Goal: Information Seeking & Learning: Learn about a topic

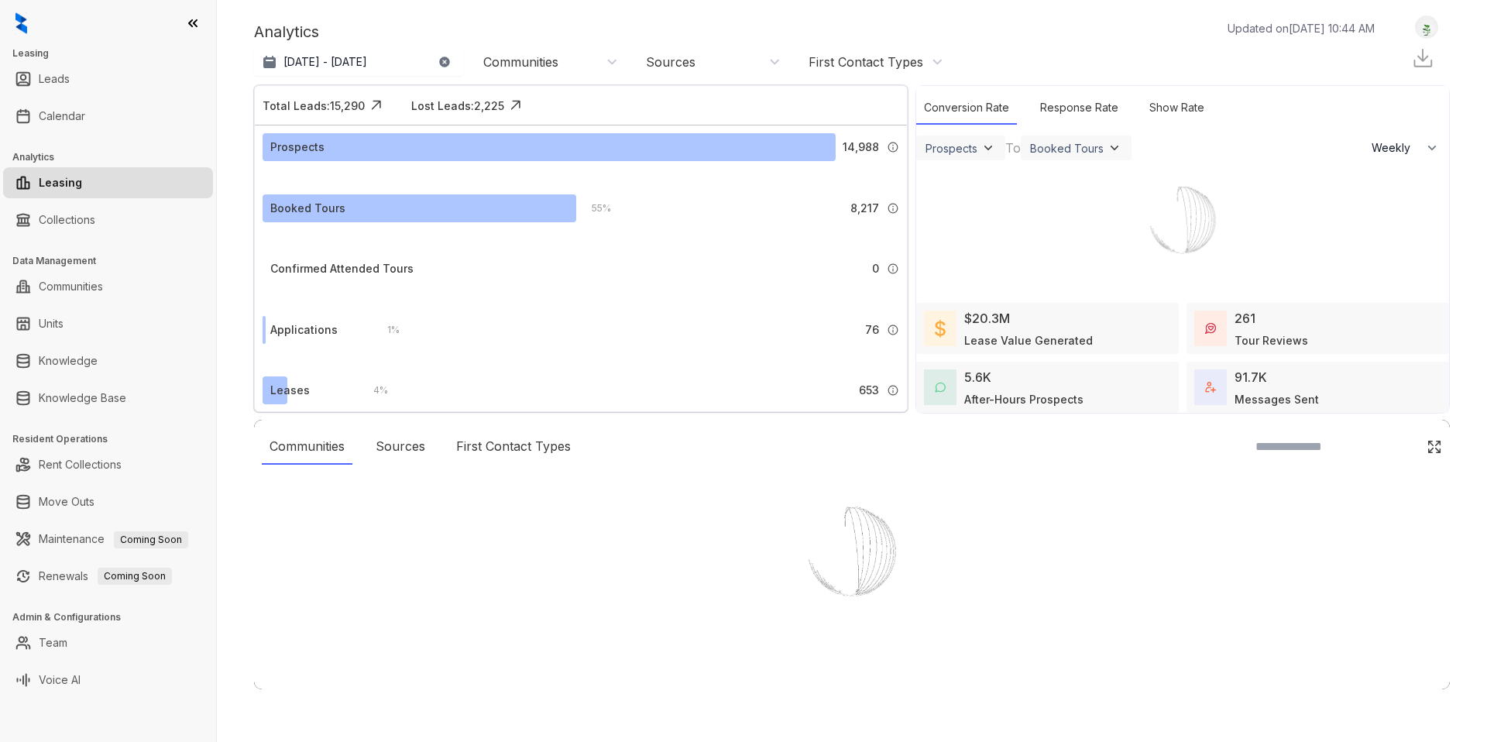
select select "******"
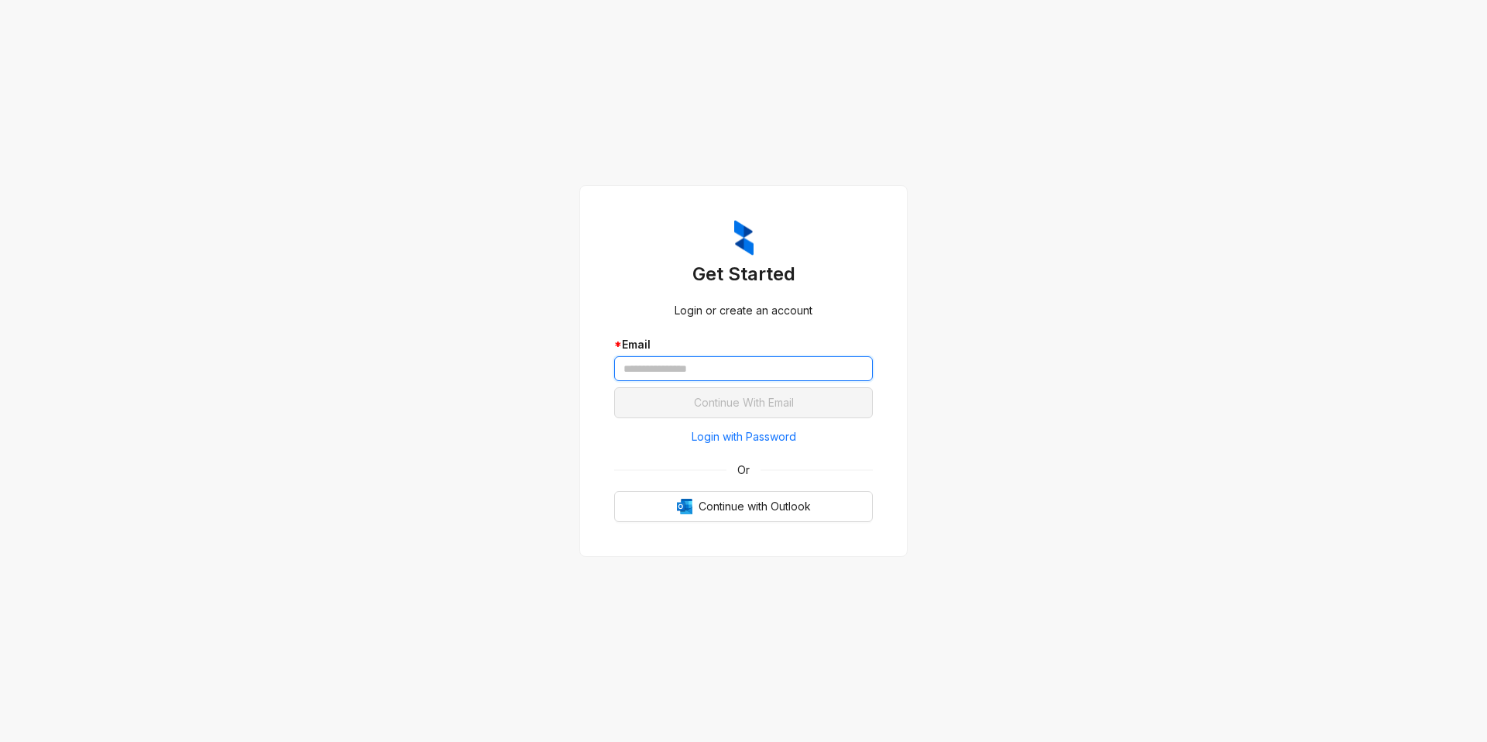
click at [739, 365] on input "text" at bounding box center [743, 368] width 259 height 25
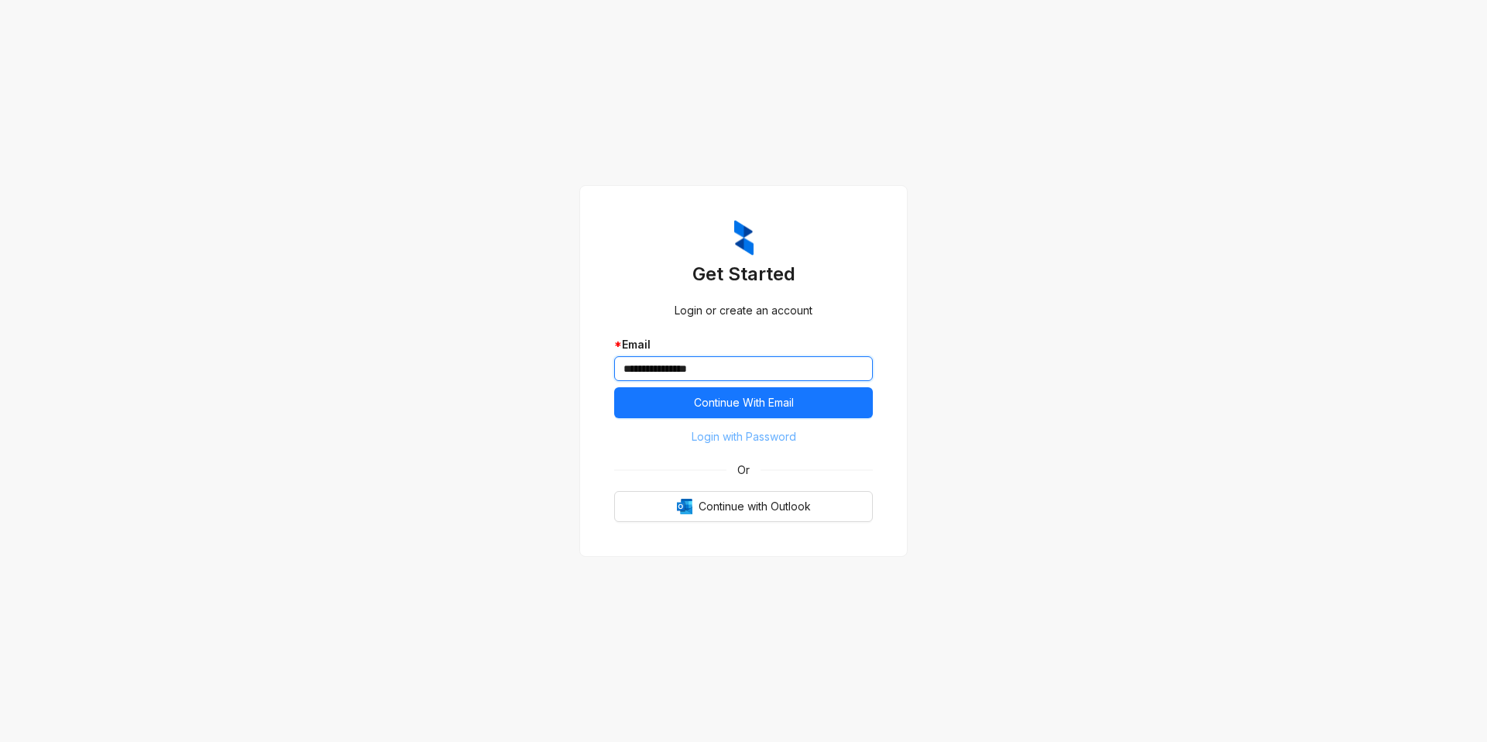
type input "**********"
click at [734, 431] on span "Login with Password" at bounding box center [743, 436] width 105 height 17
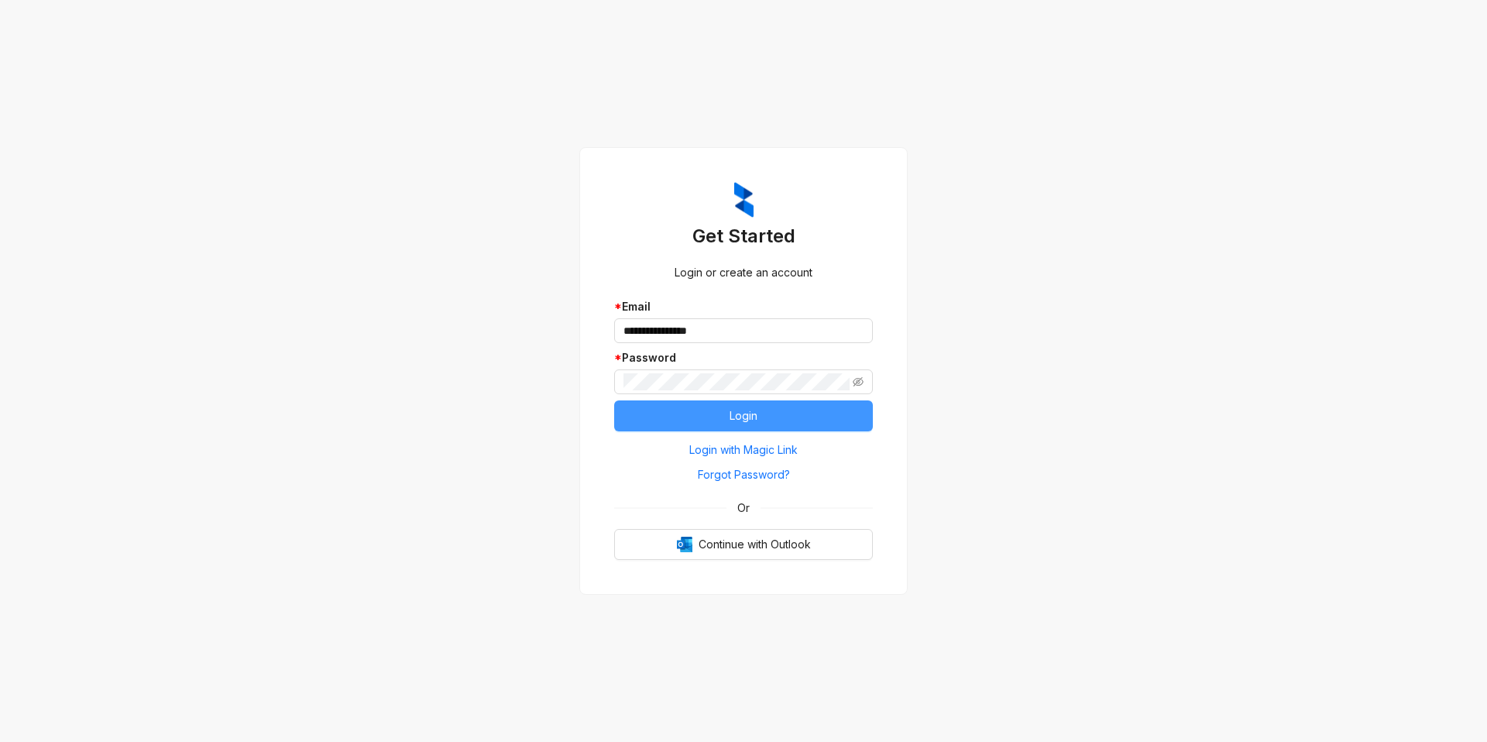
click at [713, 417] on button "Login" at bounding box center [743, 415] width 259 height 31
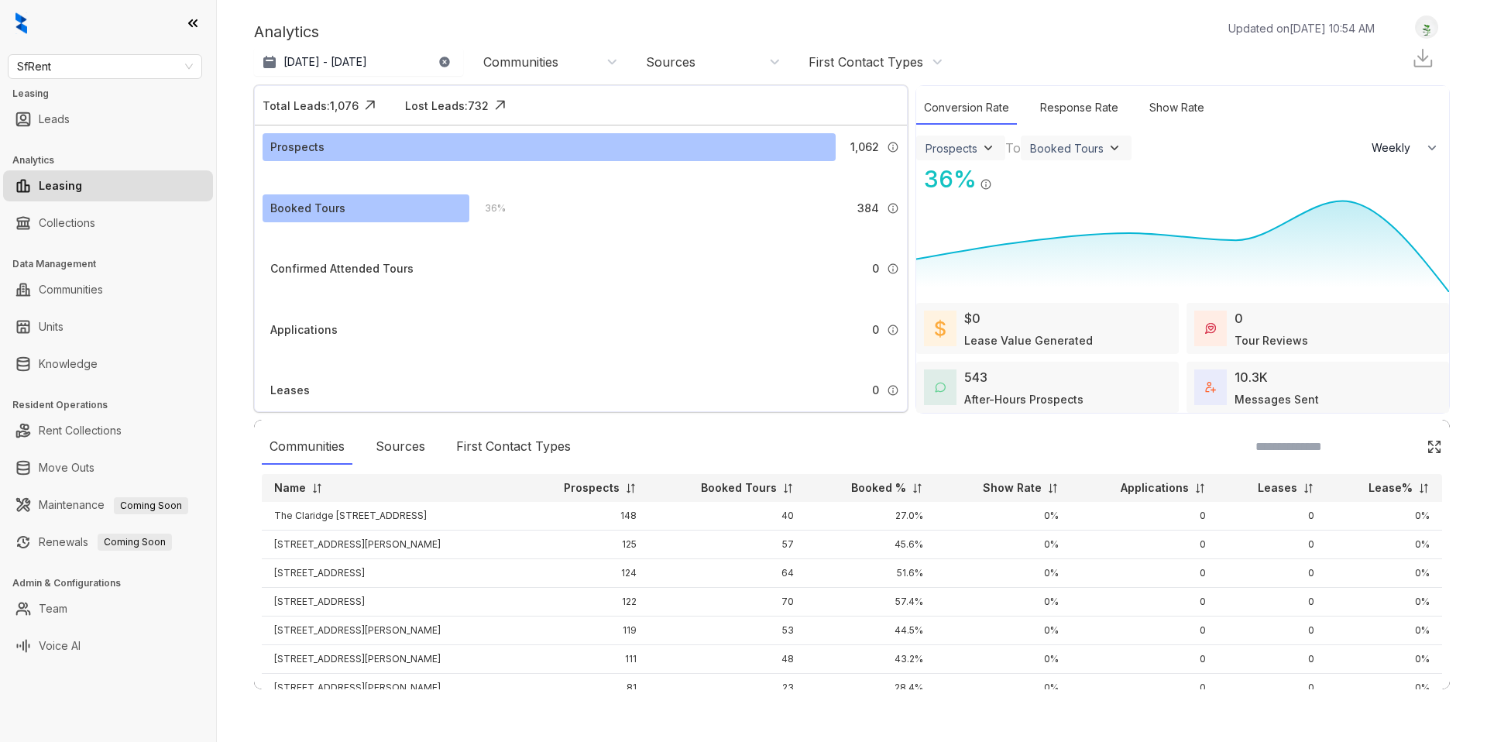
select select "******"
click at [74, 76] on span "SfRent" at bounding box center [105, 66] width 176 height 23
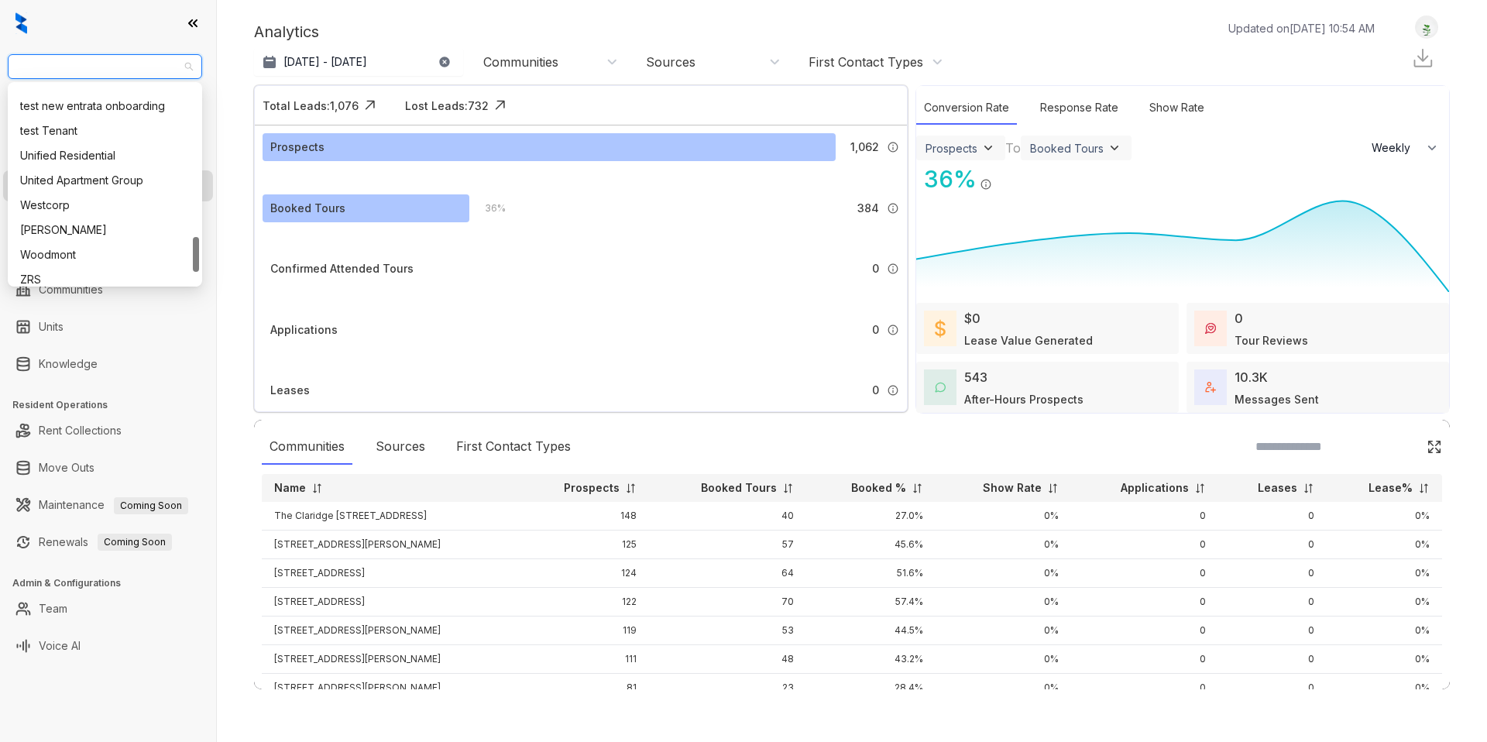
scroll to position [853, 0]
click at [88, 183] on div "United Apartment Group" at bounding box center [105, 186] width 170 height 17
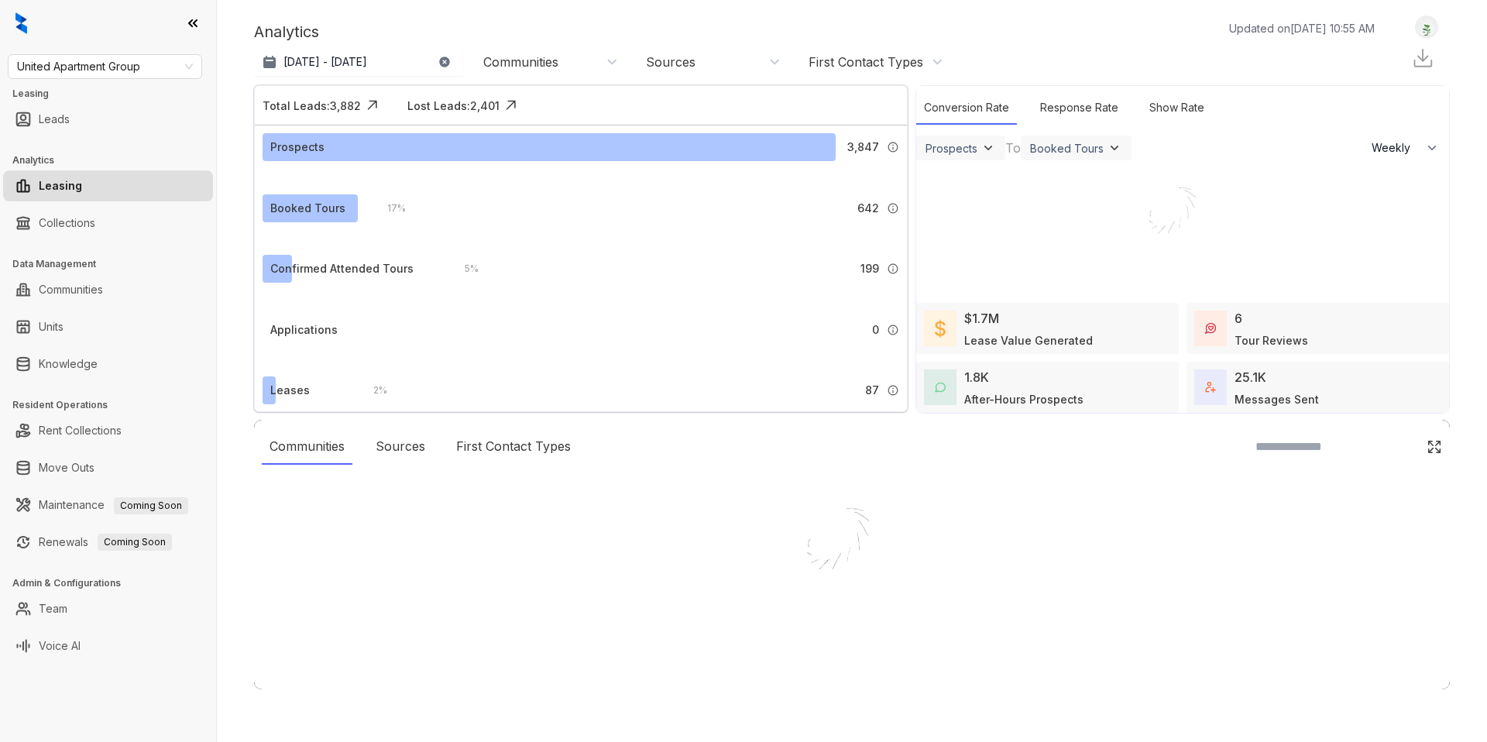
select select "******"
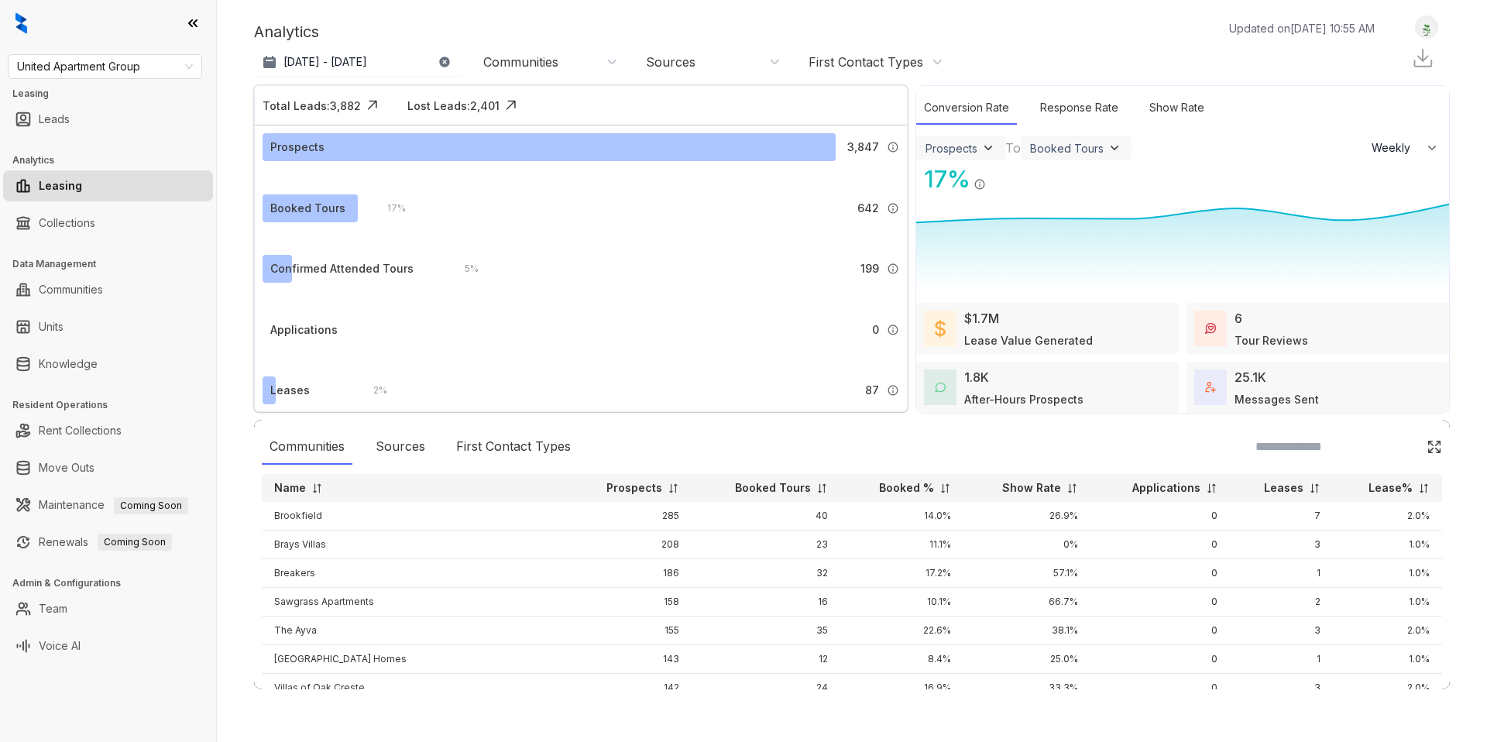
click at [539, 67] on div "Communities" at bounding box center [520, 61] width 75 height 17
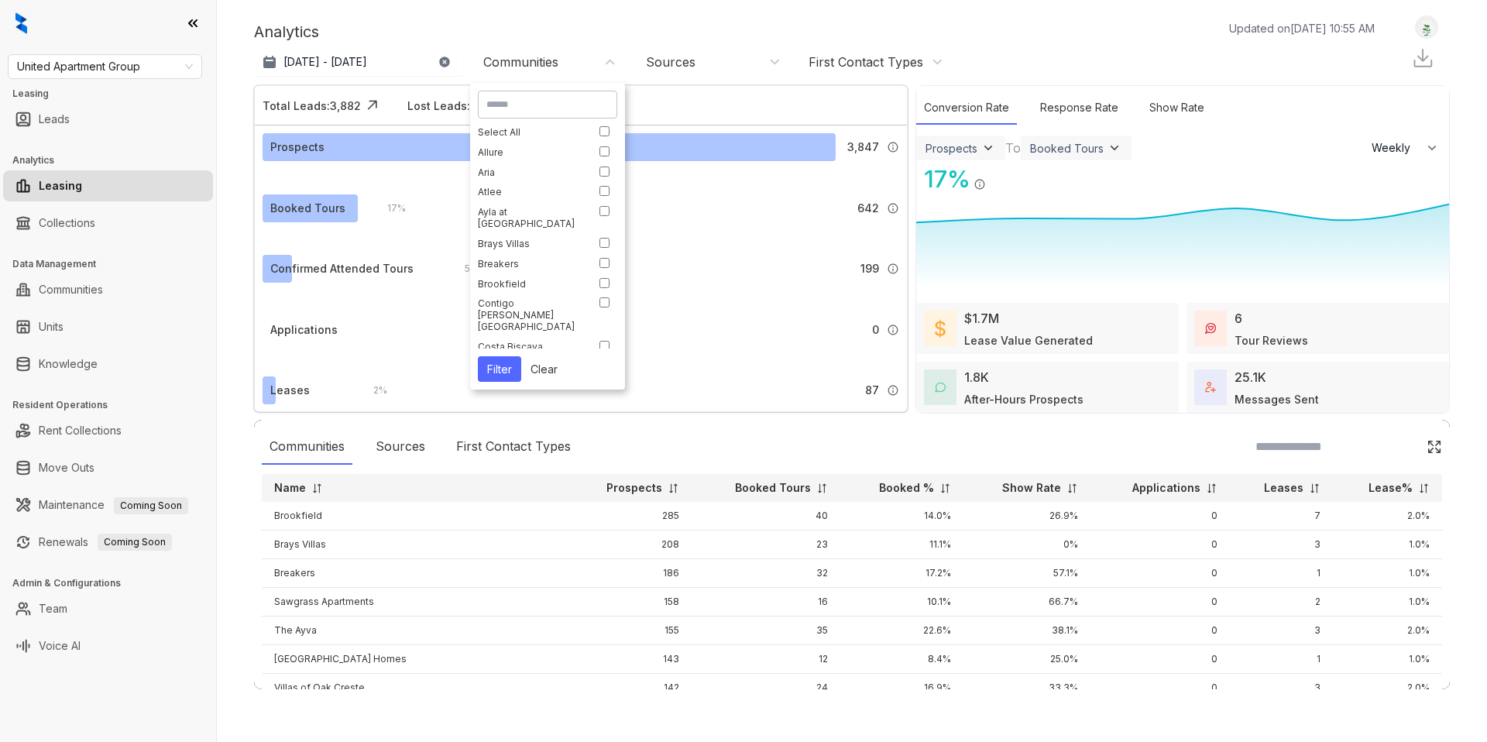
click at [612, 23] on div "Analytics Updated on Sep 03, 2025, 10:55 AM" at bounding box center [822, 31] width 1136 height 23
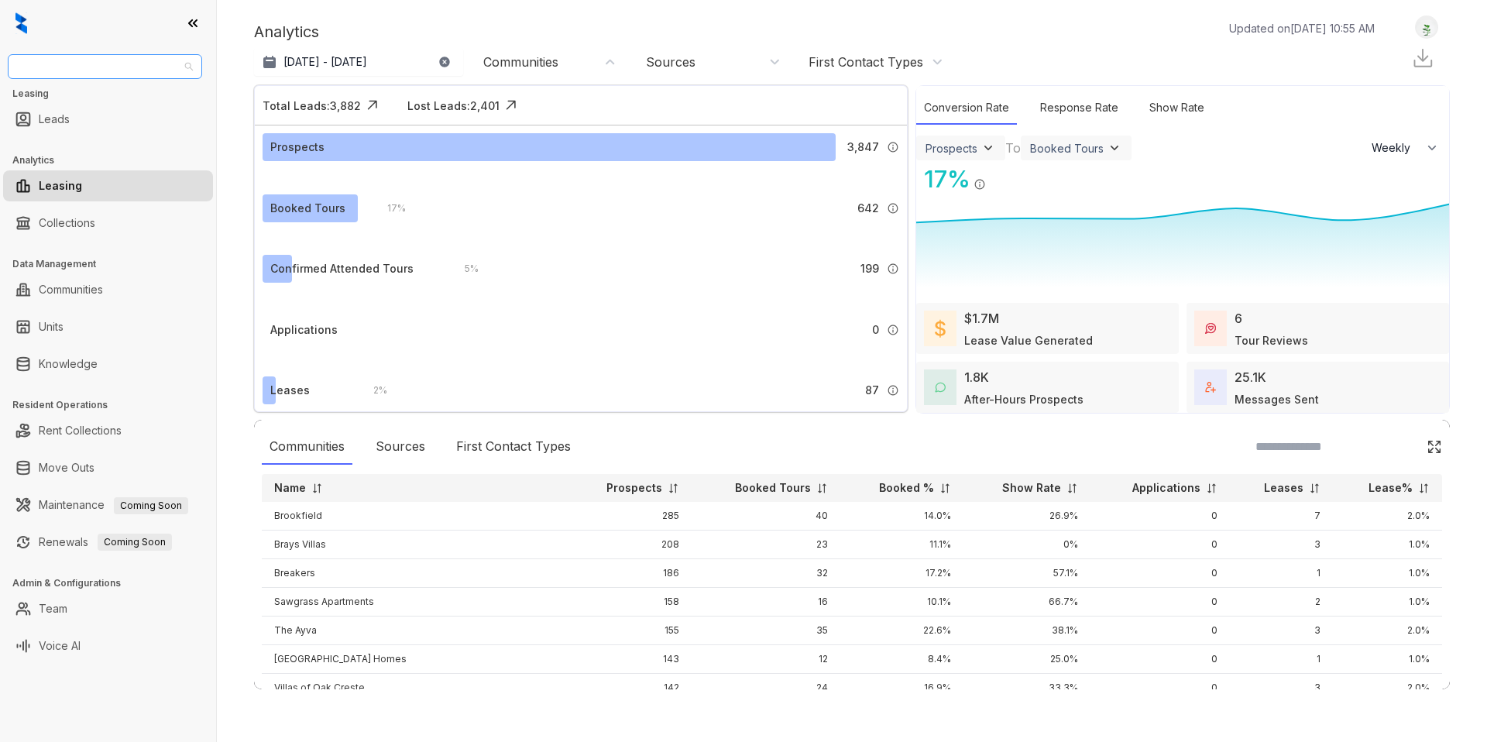
click at [123, 74] on span "United Apartment Group" at bounding box center [105, 66] width 176 height 23
click at [236, 62] on div "Analytics Updated on Sep 03, 2025, 10:55 AM Aug 3, 2025 - Sep 2, 2025 Today Las…" at bounding box center [852, 371] width 1270 height 742
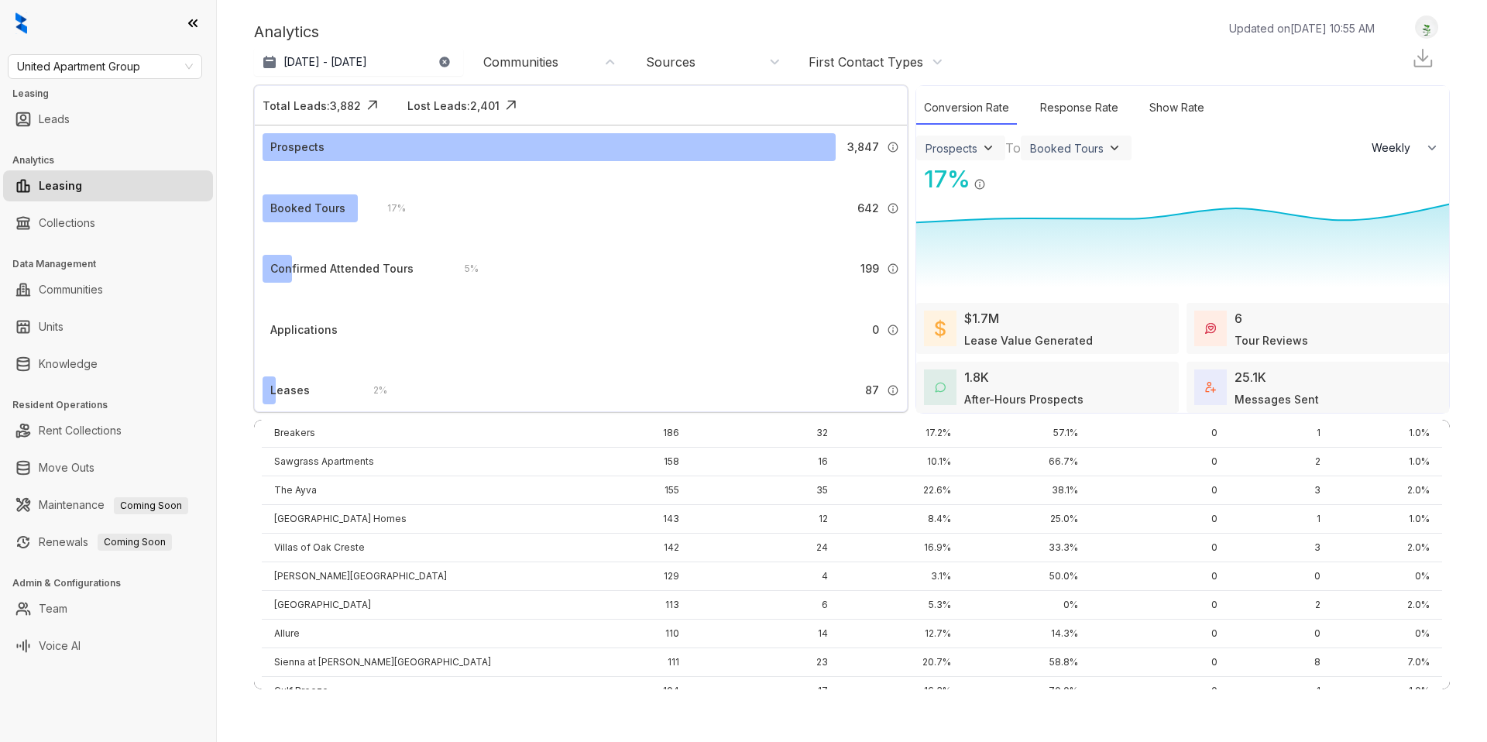
scroll to position [139, 0]
click at [575, 60] on div "Communities" at bounding box center [550, 61] width 135 height 17
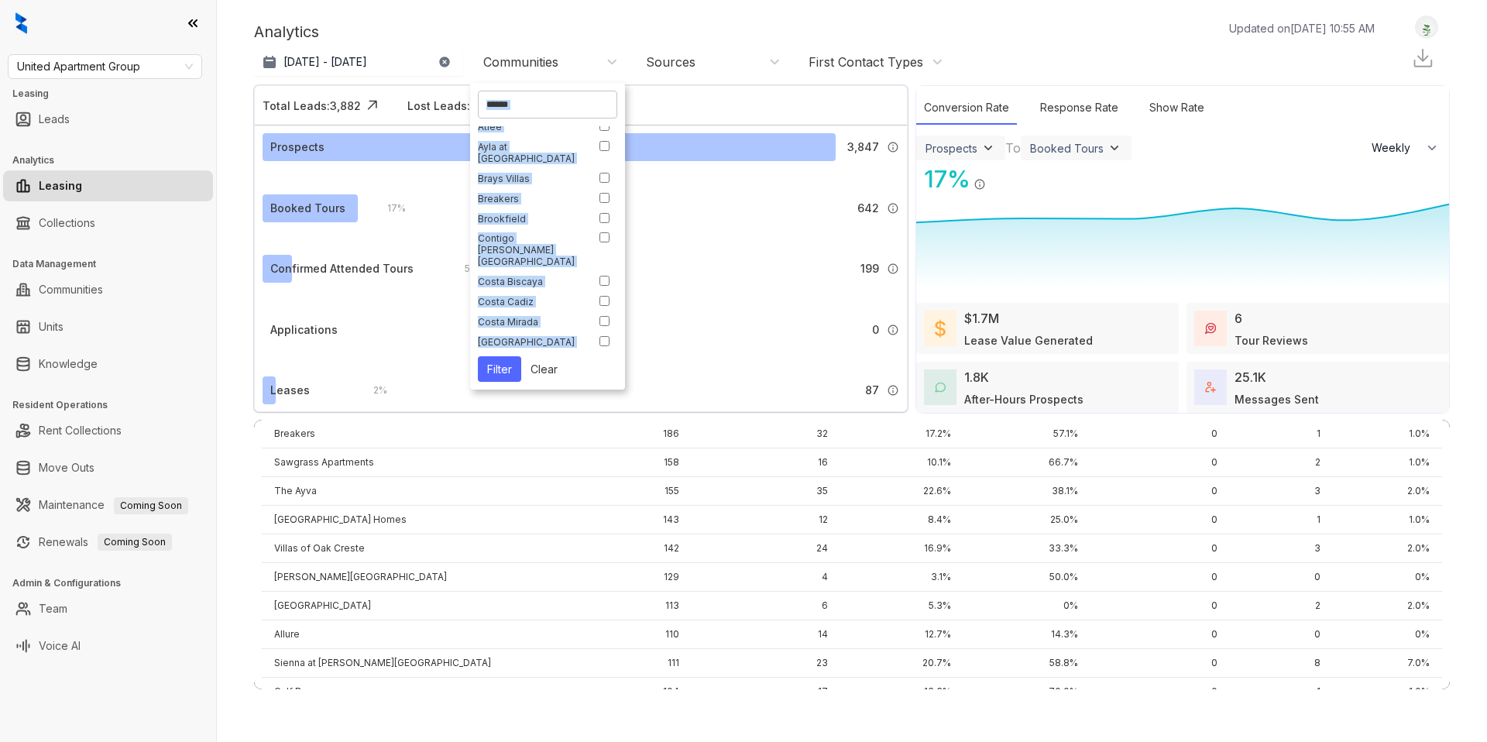
scroll to position [0, 0]
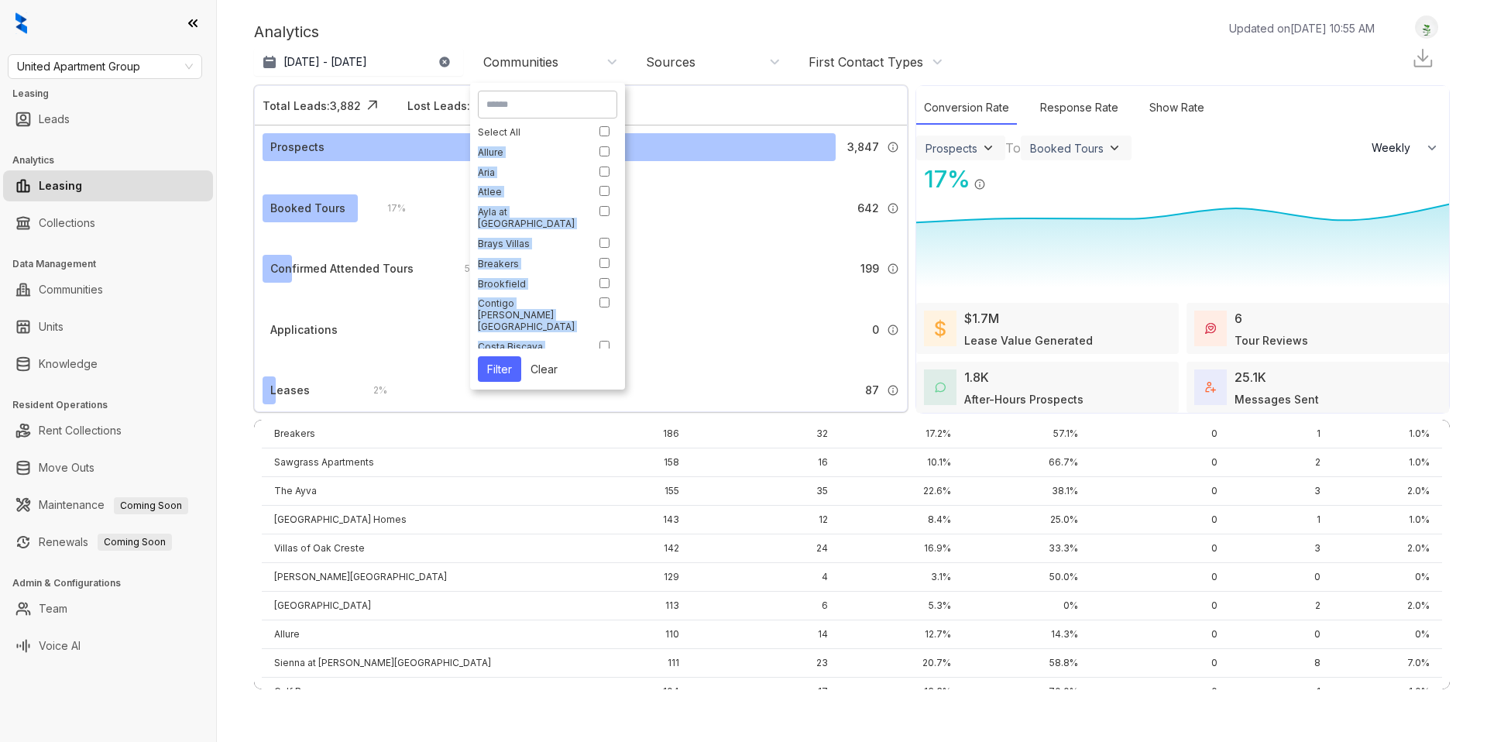
drag, startPoint x: 578, startPoint y: 336, endPoint x: 481, endPoint y: 152, distance: 208.5
click at [481, 152] on div "Select All Allure Aria Atlee Ayla at Castle Hills Brays Villas Breakers Brookfi…" at bounding box center [547, 237] width 139 height 222
copy div "Allure Aria Atlee Ayla at Castle Hills Brays Villas Breakers Brookfield Contigo…"
click at [538, 258] on div "Breakers" at bounding box center [530, 264] width 105 height 12
click at [511, 370] on button "Filter" at bounding box center [499, 369] width 43 height 26
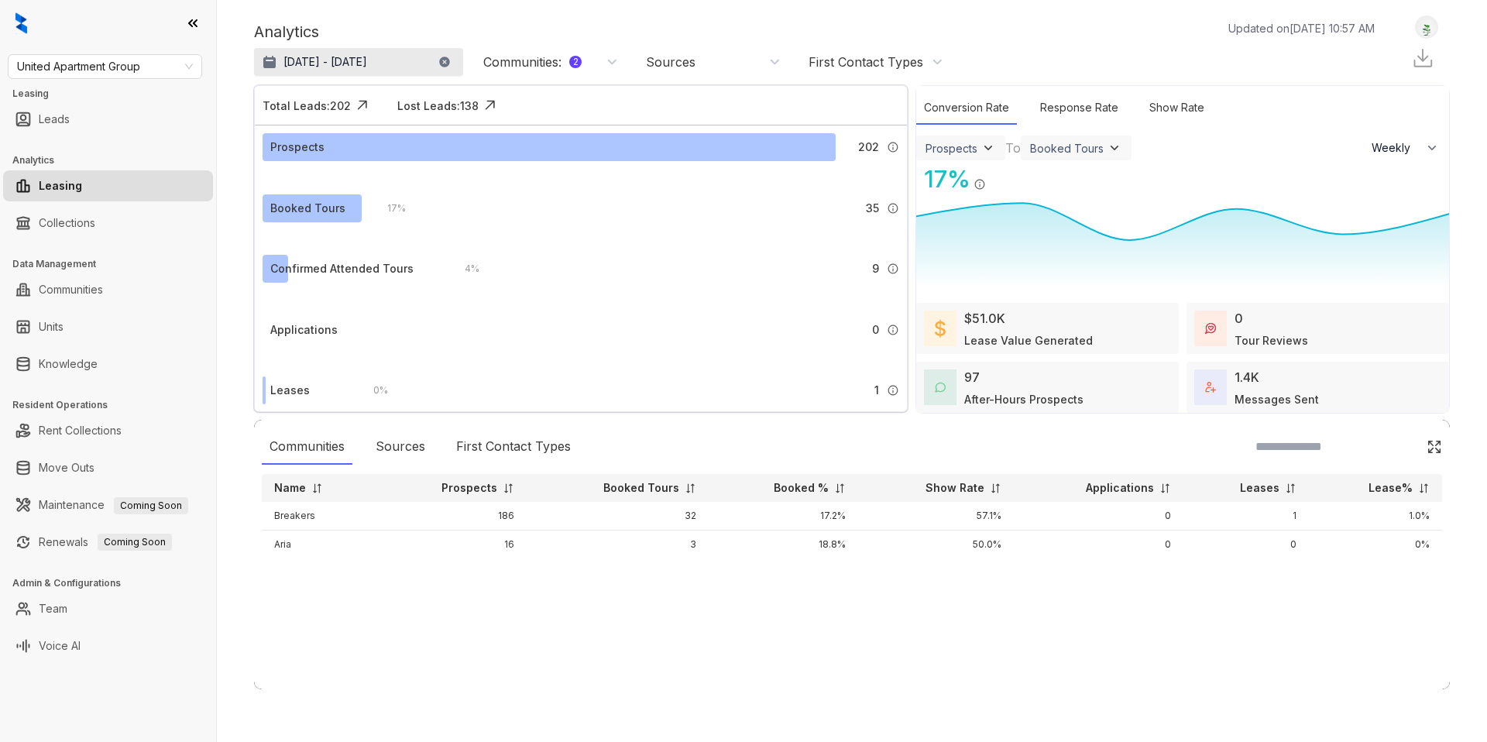
click at [342, 59] on p "Aug 3, 2025 - Sep 2, 2025" at bounding box center [325, 61] width 84 height 15
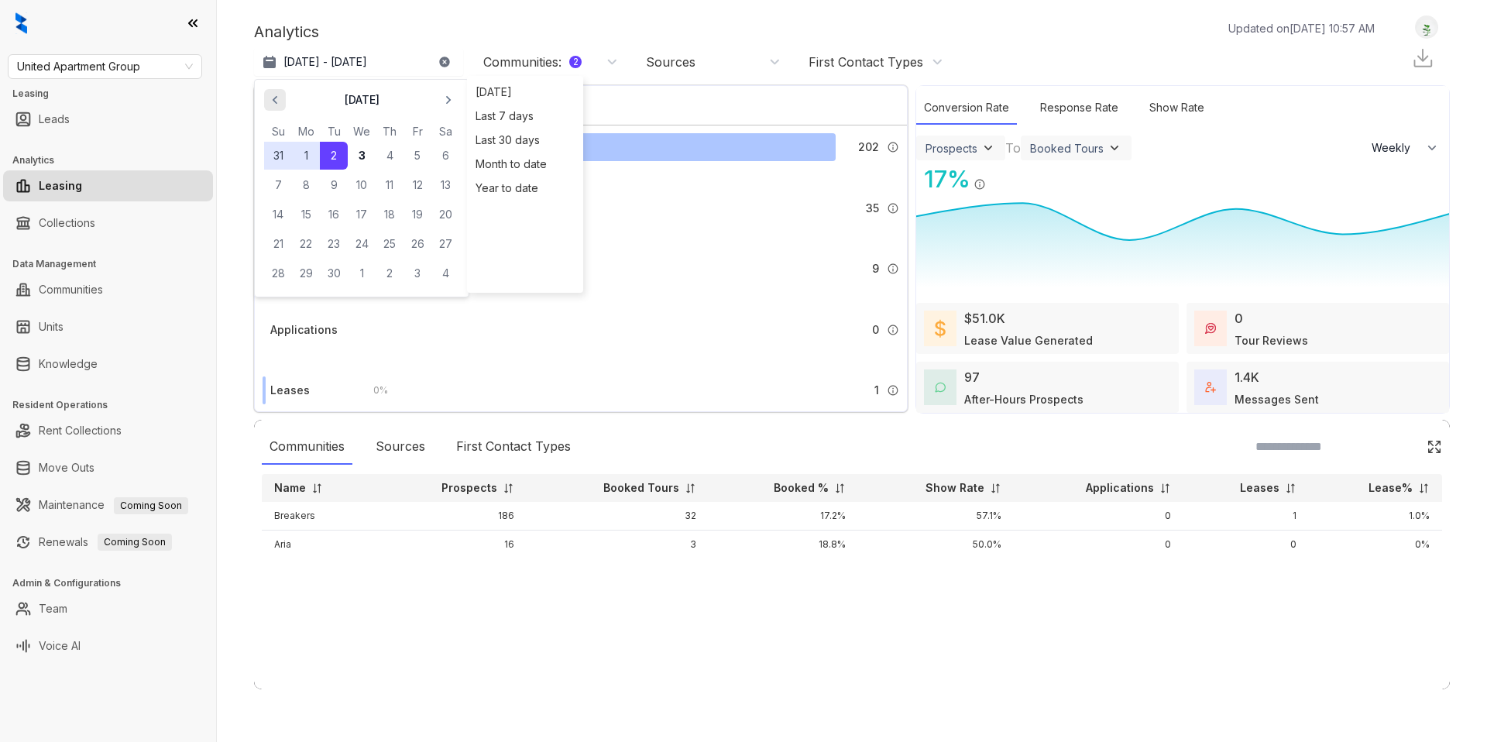
click at [285, 94] on span "button" at bounding box center [274, 99] width 25 height 25
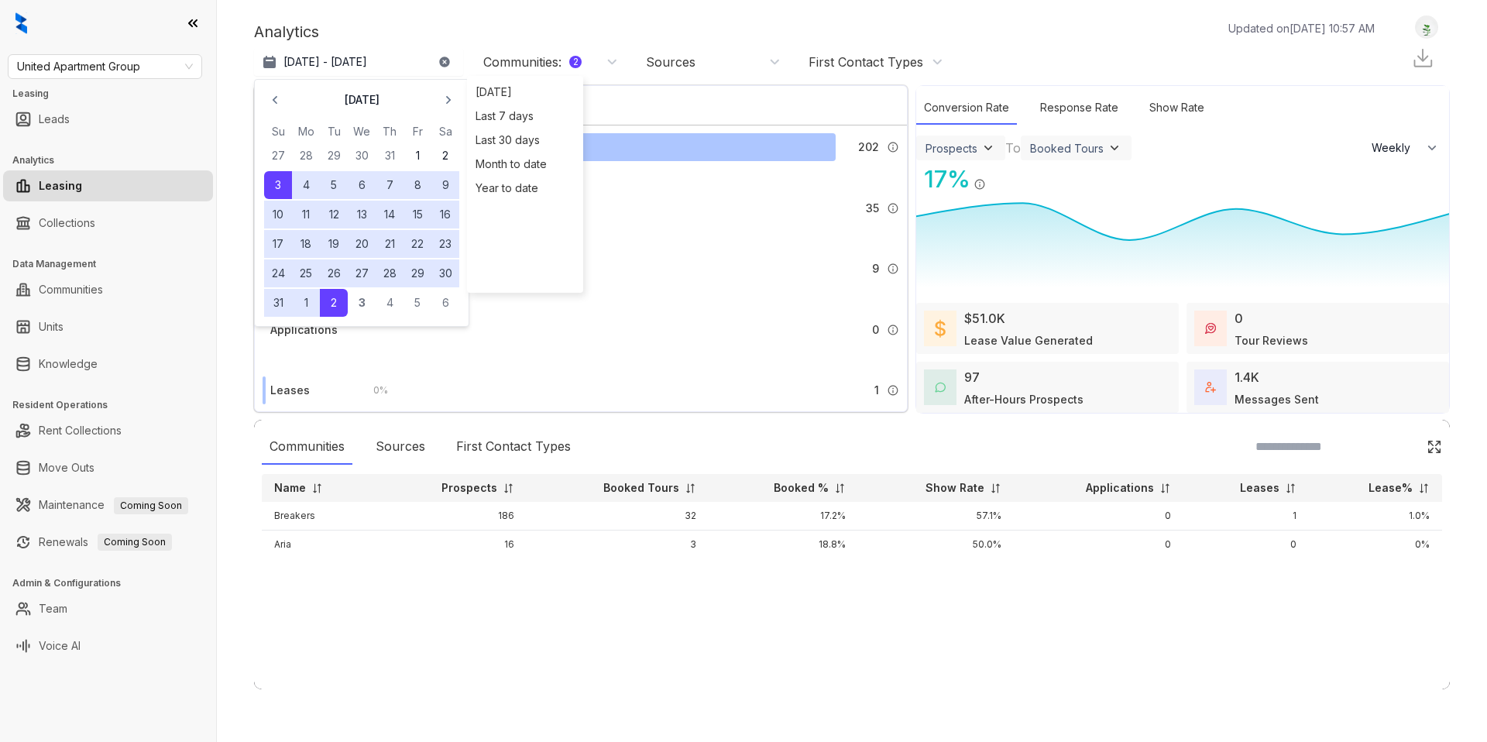
click at [364, 15] on div "Analytics Updated on Sep 03, 2025, 10:57 AM Aug 3, 2025 - Sep 2, 2025 August 20…" at bounding box center [852, 46] width 1196 height 62
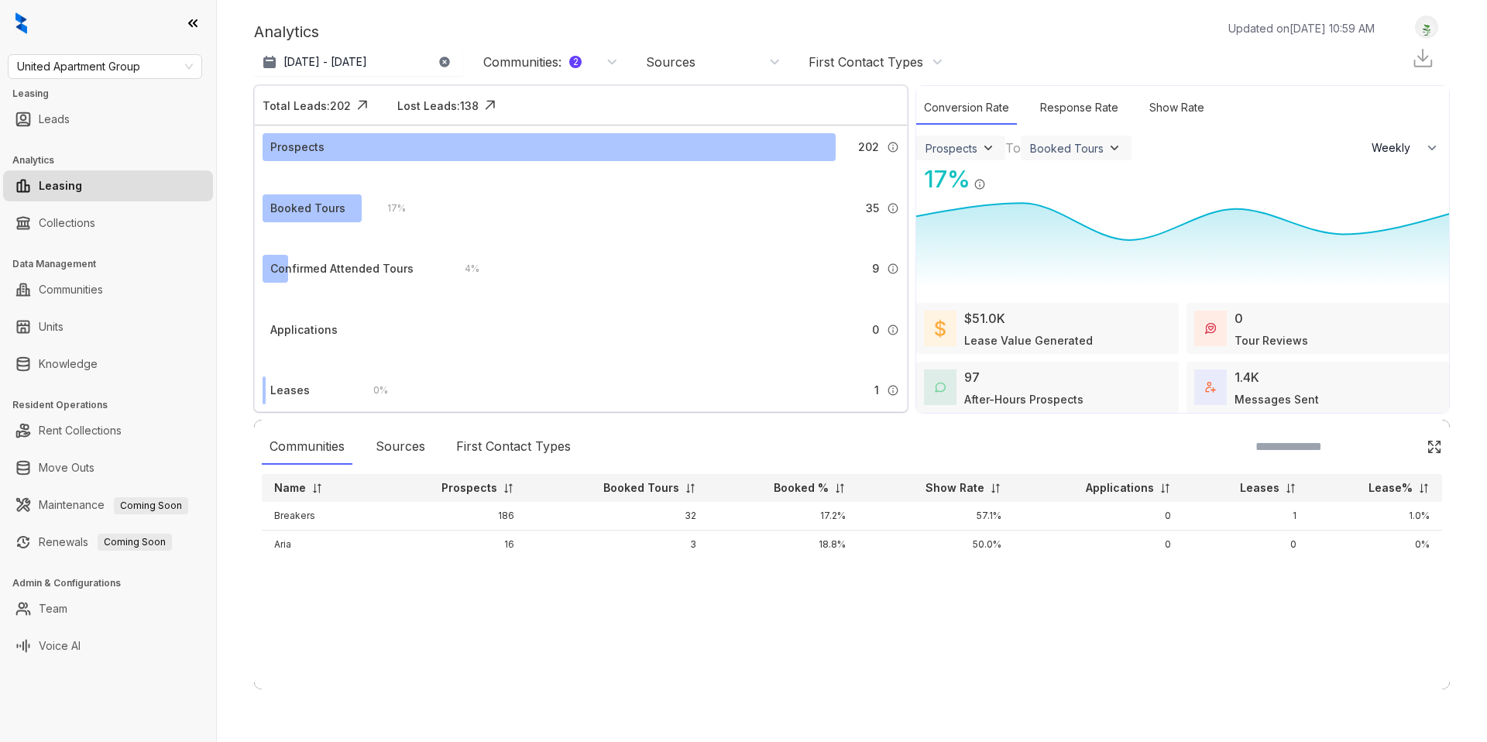
click at [565, 63] on div "Communities : 2" at bounding box center [532, 61] width 98 height 17
click at [549, 200] on button "Clear" at bounding box center [544, 199] width 46 height 26
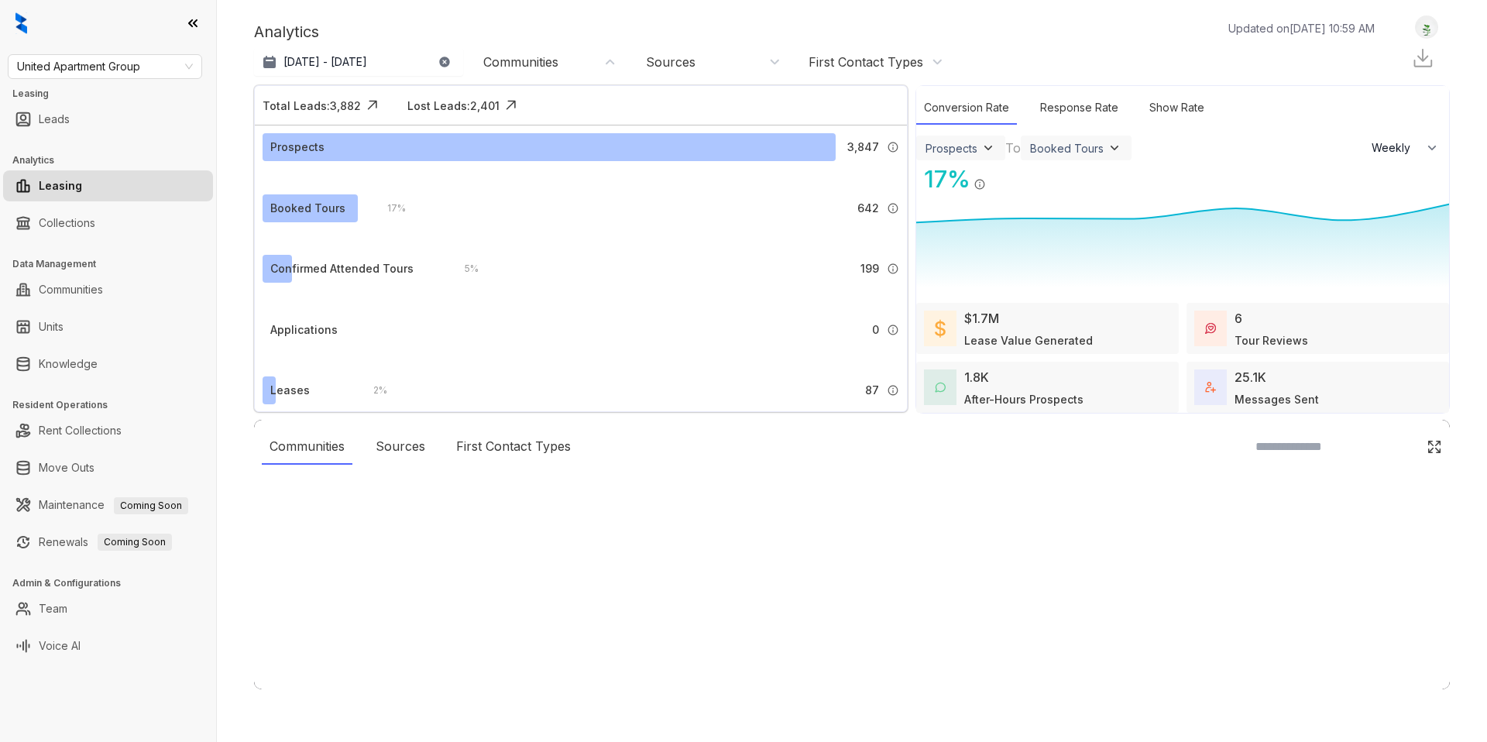
click at [564, 64] on div "Communities" at bounding box center [550, 61] width 135 height 17
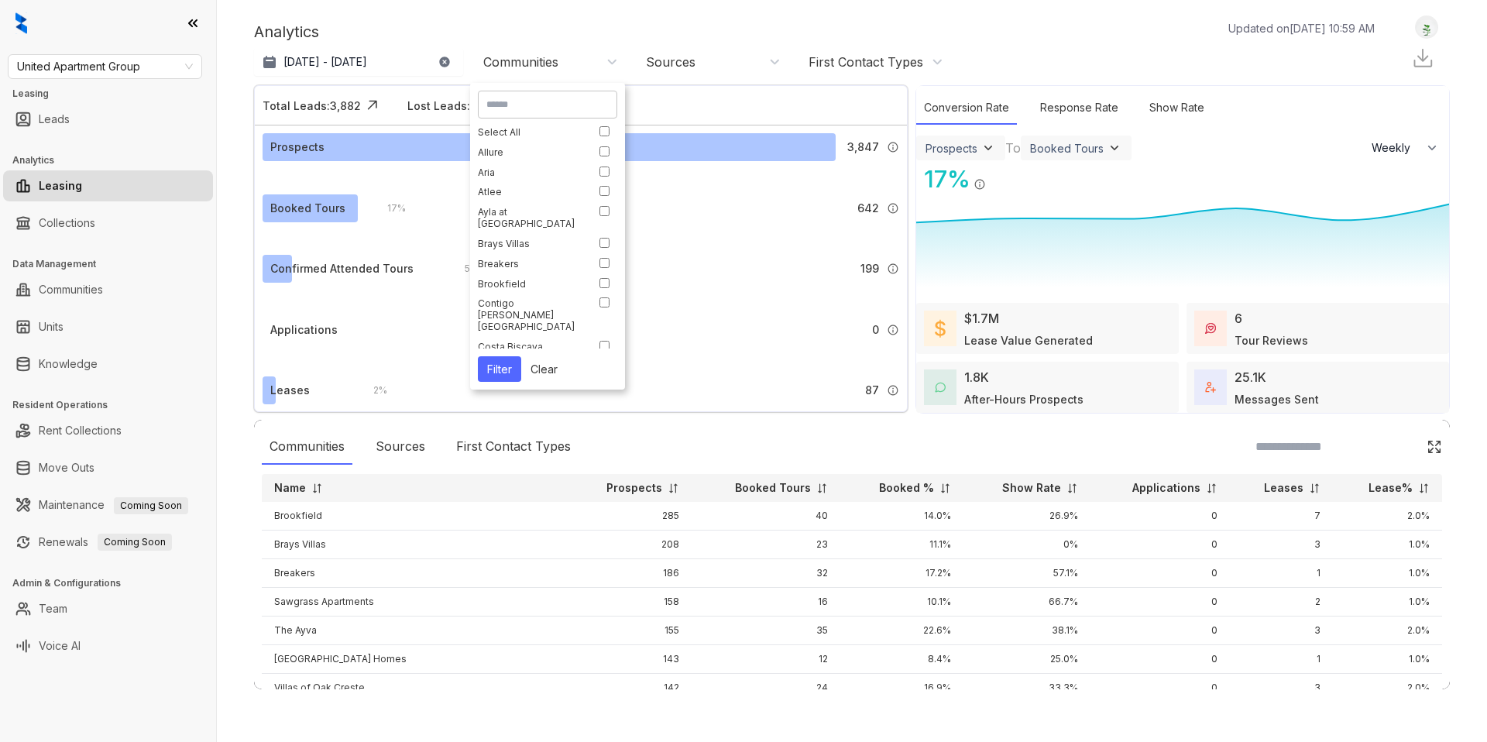
click at [540, 114] on div at bounding box center [547, 105] width 139 height 28
click at [939, 486] on img at bounding box center [945, 488] width 12 height 12
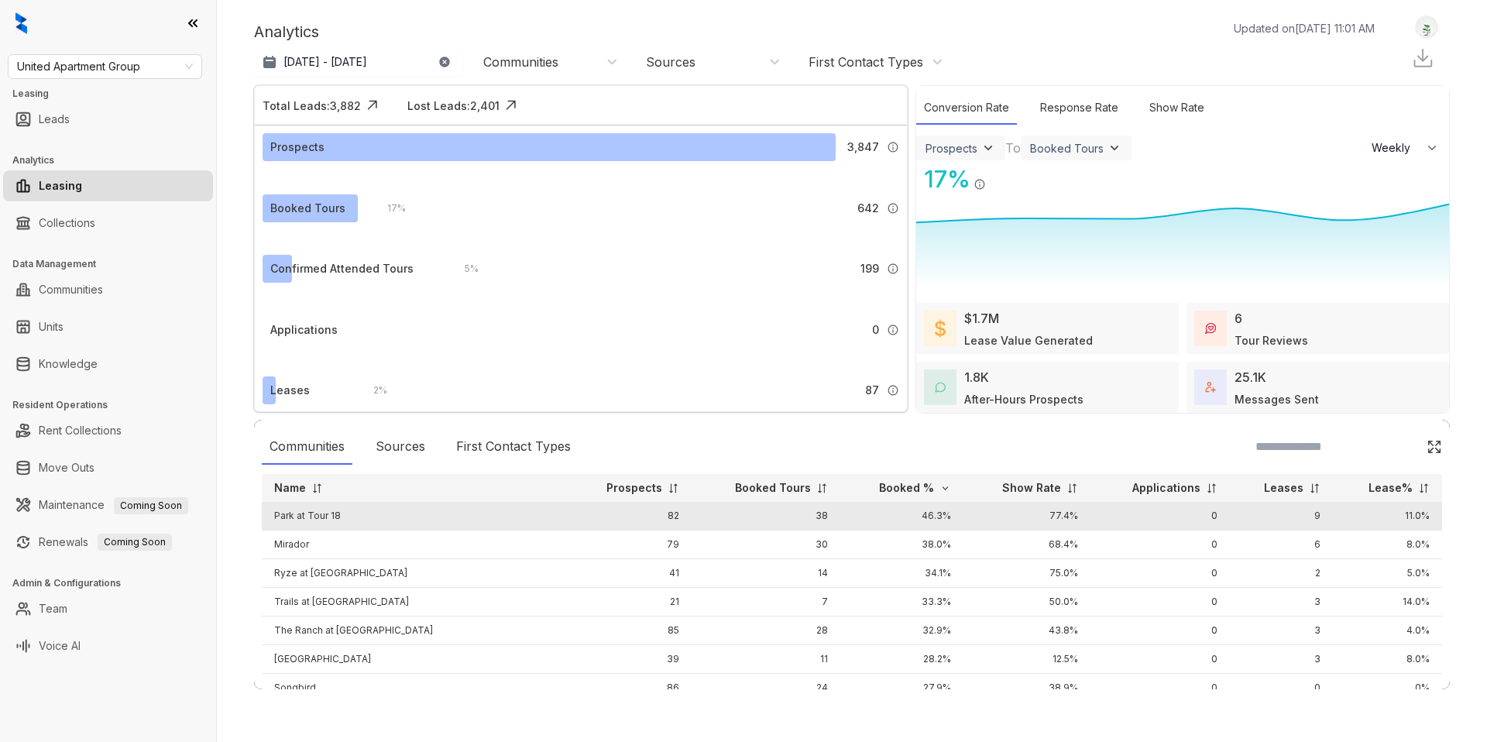
click at [293, 515] on td "Park at Tour 18" at bounding box center [415, 516] width 306 height 29
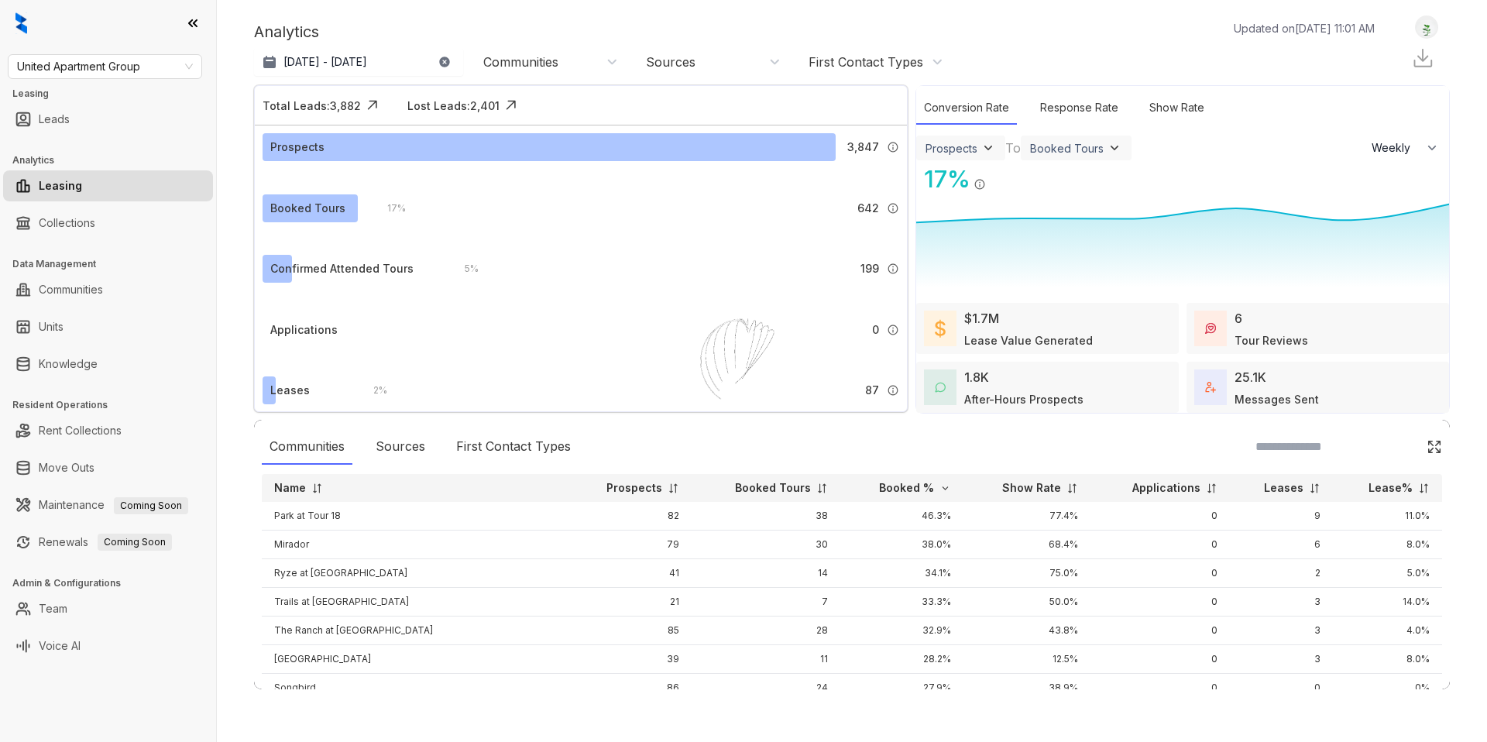
click at [516, 726] on div at bounding box center [852, 726] width 1196 height 0
click at [574, 63] on div "Communities" at bounding box center [550, 61] width 135 height 17
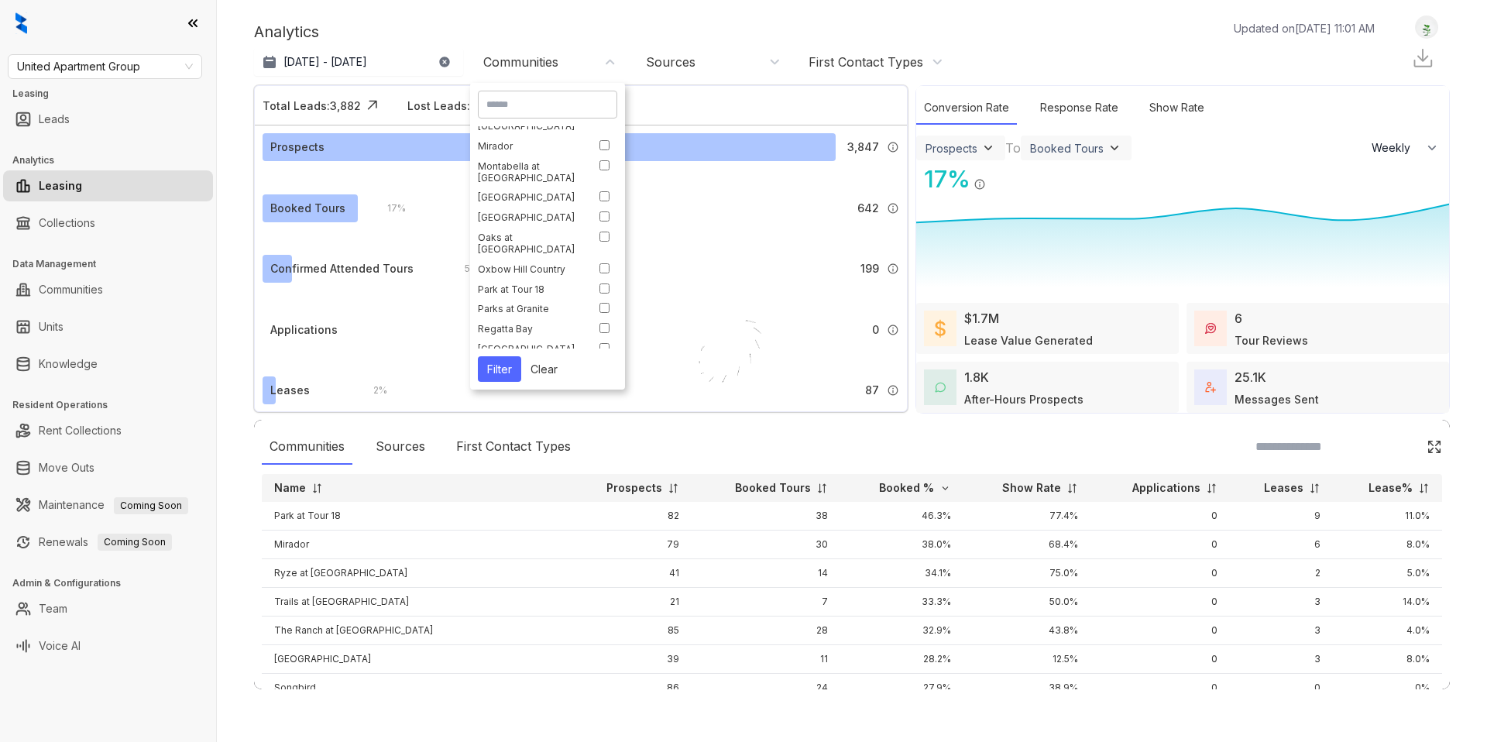
scroll to position [485, 0]
click at [335, 63] on p "Aug 3, 2025 - Sep 2, 2025" at bounding box center [325, 61] width 84 height 15
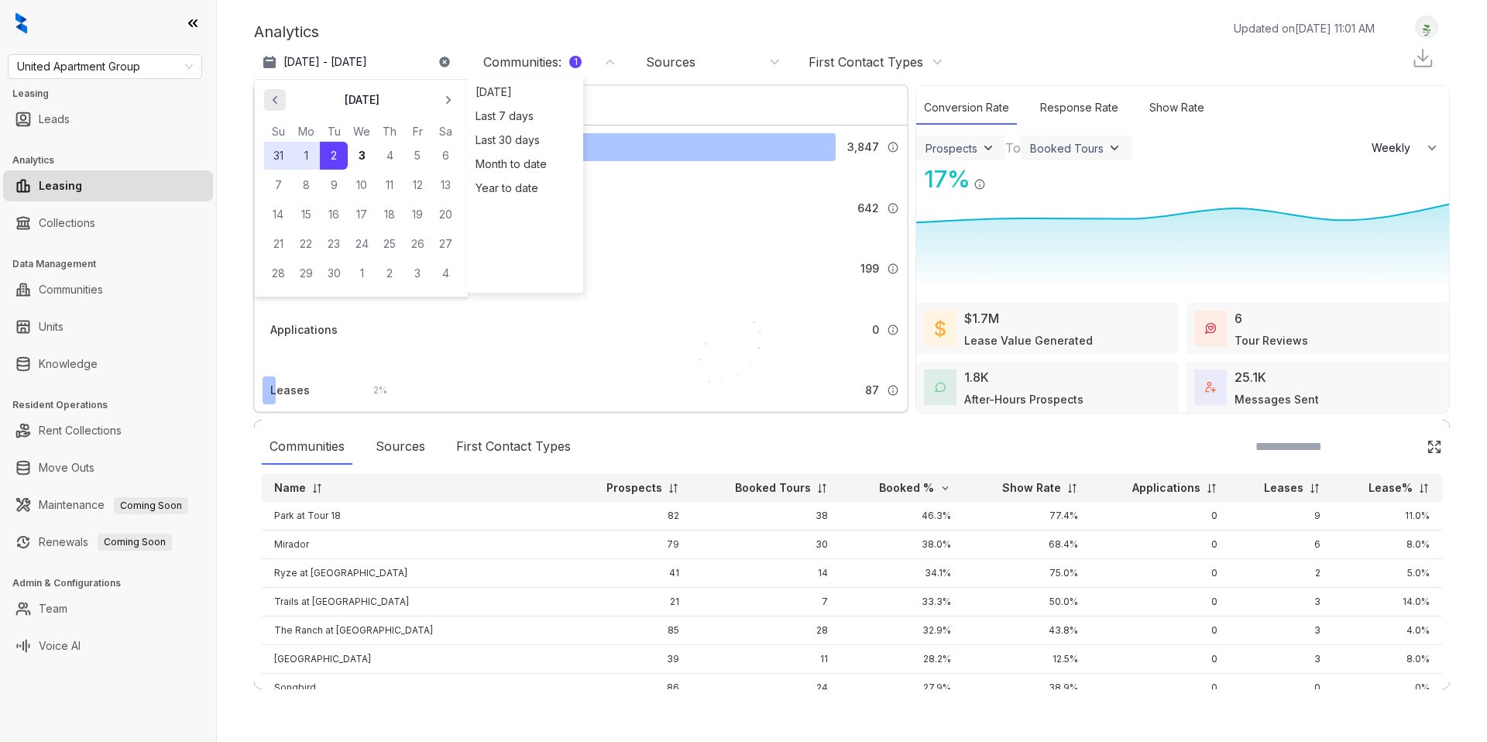
click at [280, 92] on icon "button" at bounding box center [274, 99] width 15 height 15
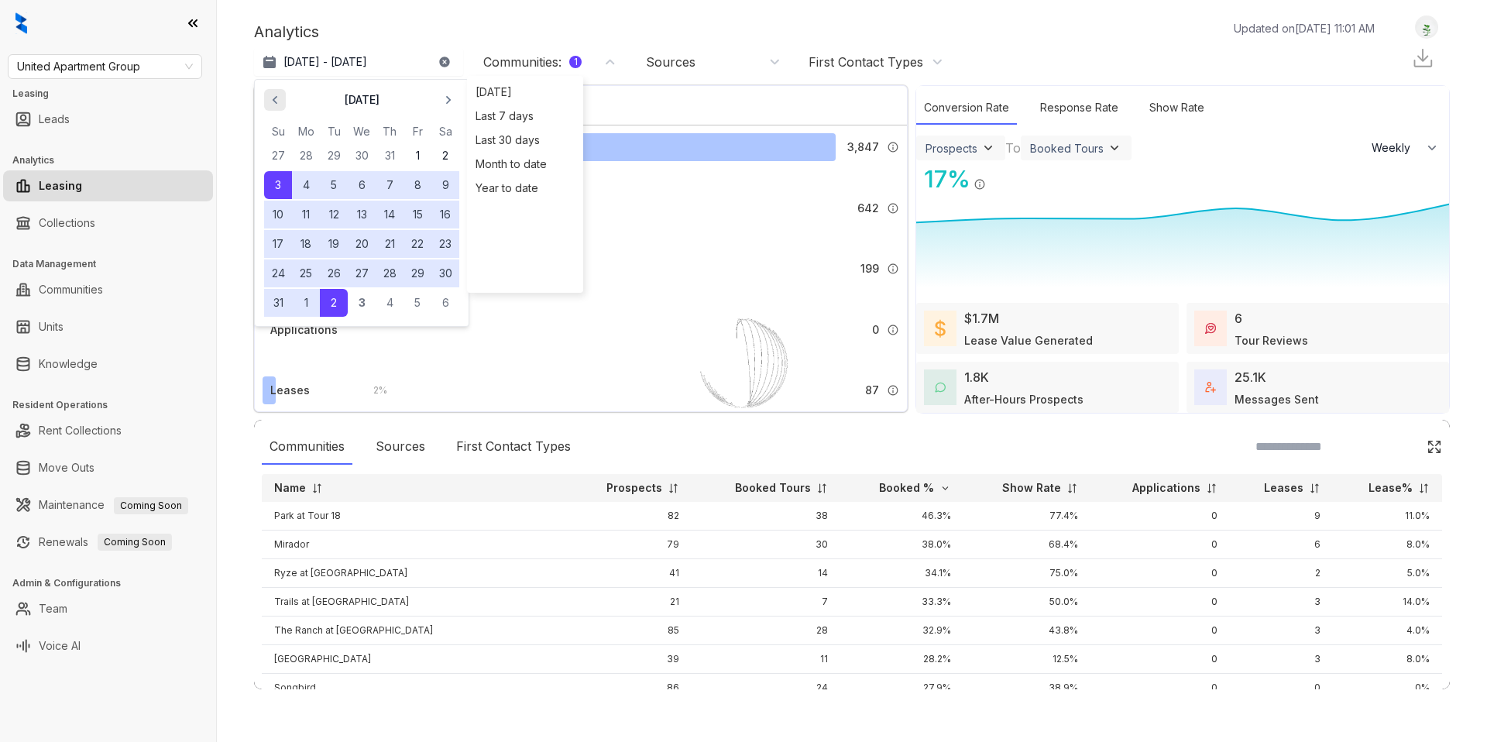
click at [280, 92] on icon "button" at bounding box center [274, 99] width 15 height 15
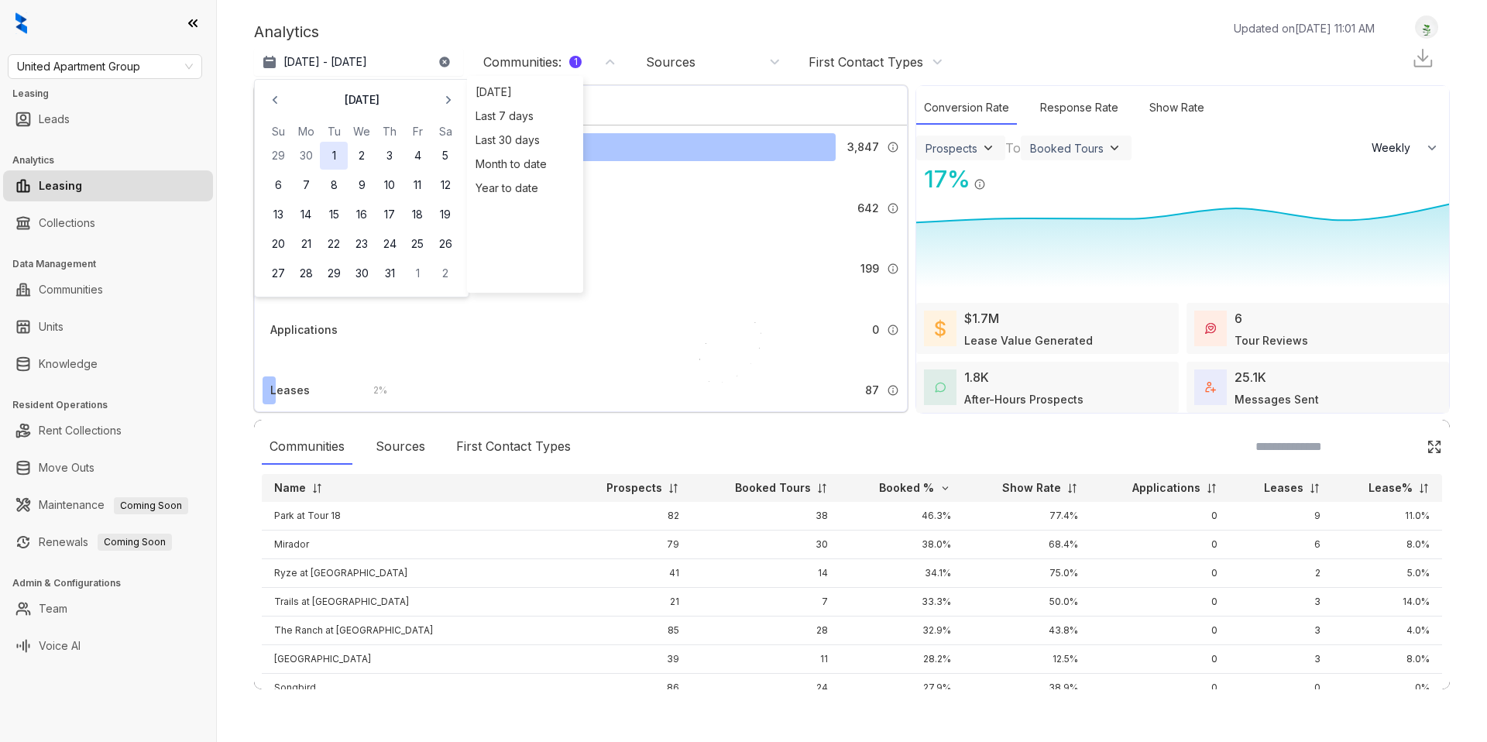
click at [328, 149] on button "1" at bounding box center [334, 156] width 28 height 28
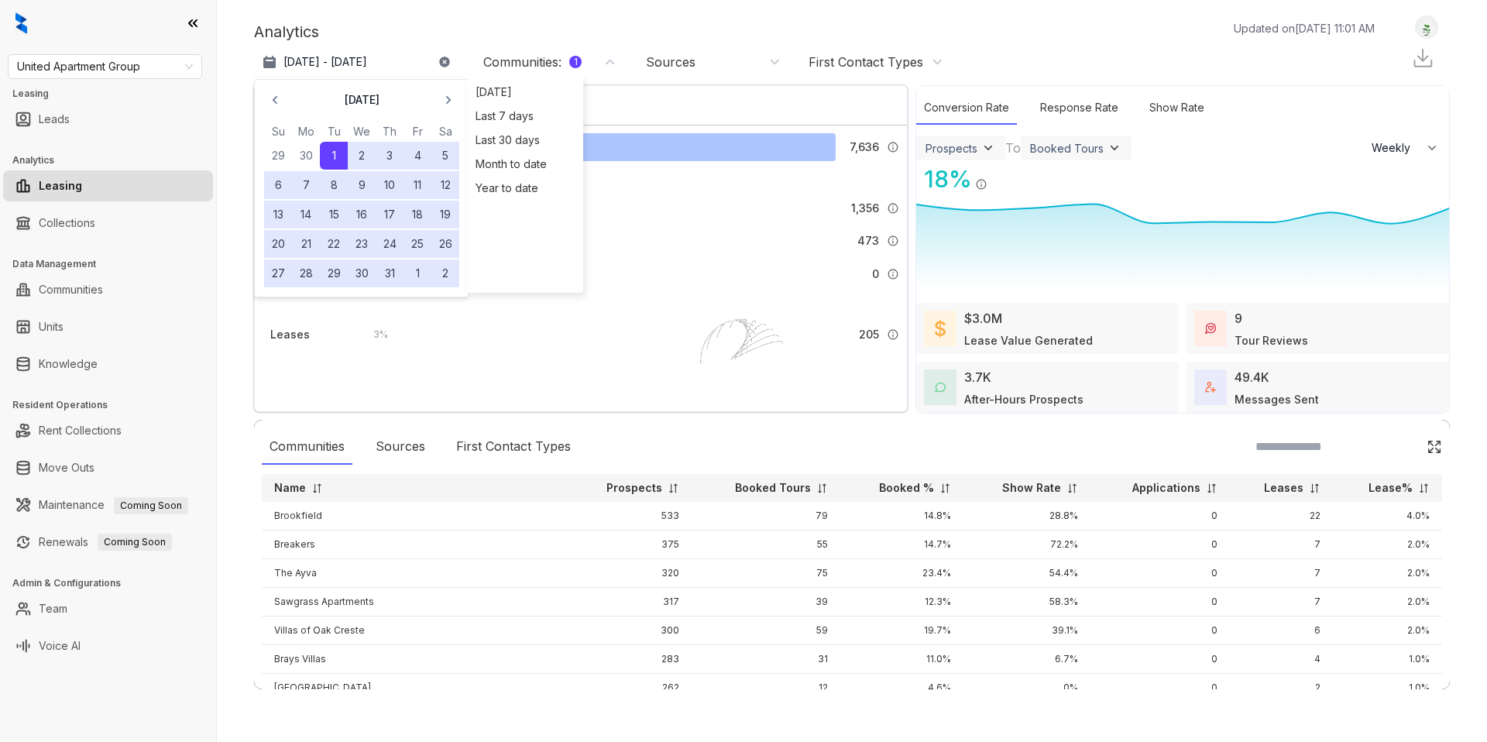
click at [939, 484] on img at bounding box center [945, 488] width 12 height 12
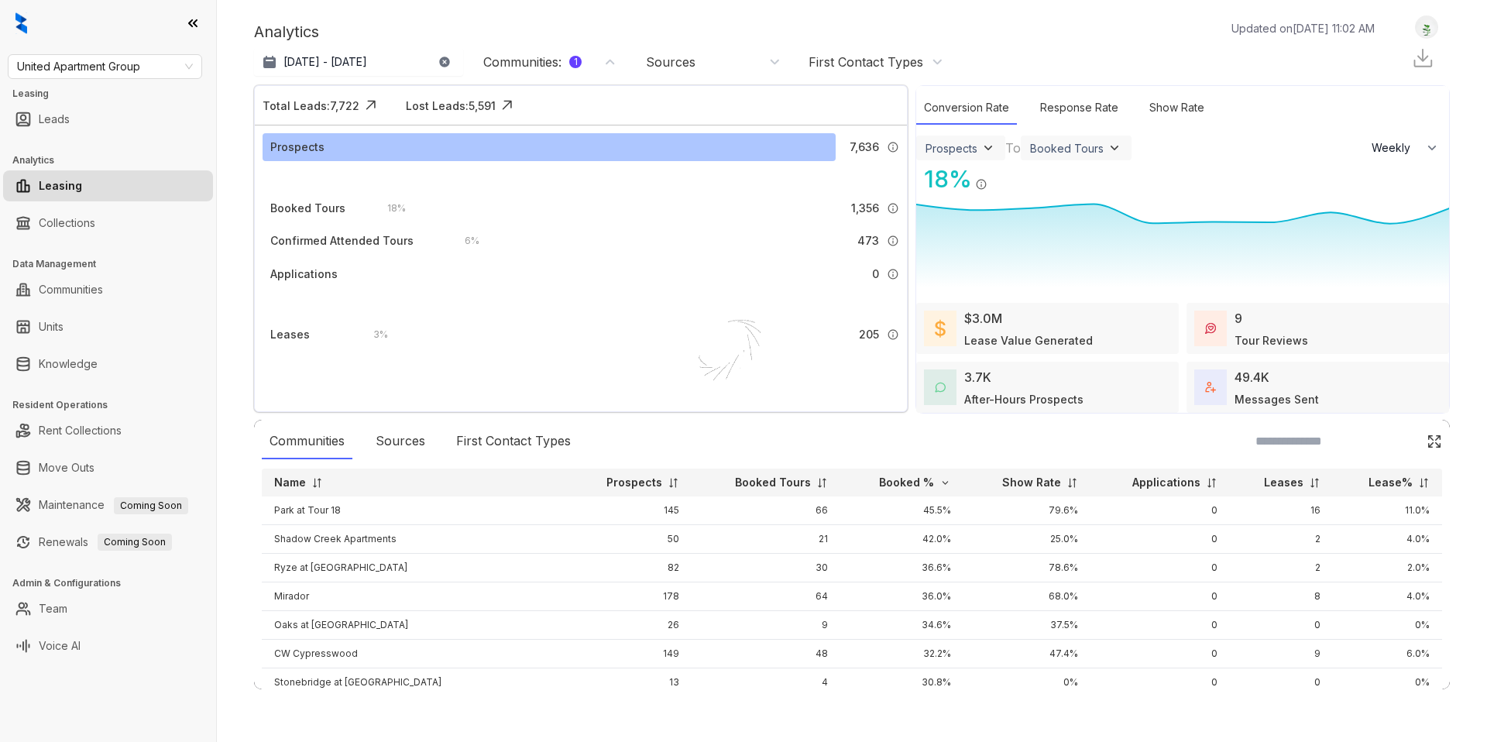
scroll to position [0, 0]
click at [533, 63] on div "Communities : 1" at bounding box center [532, 61] width 98 height 17
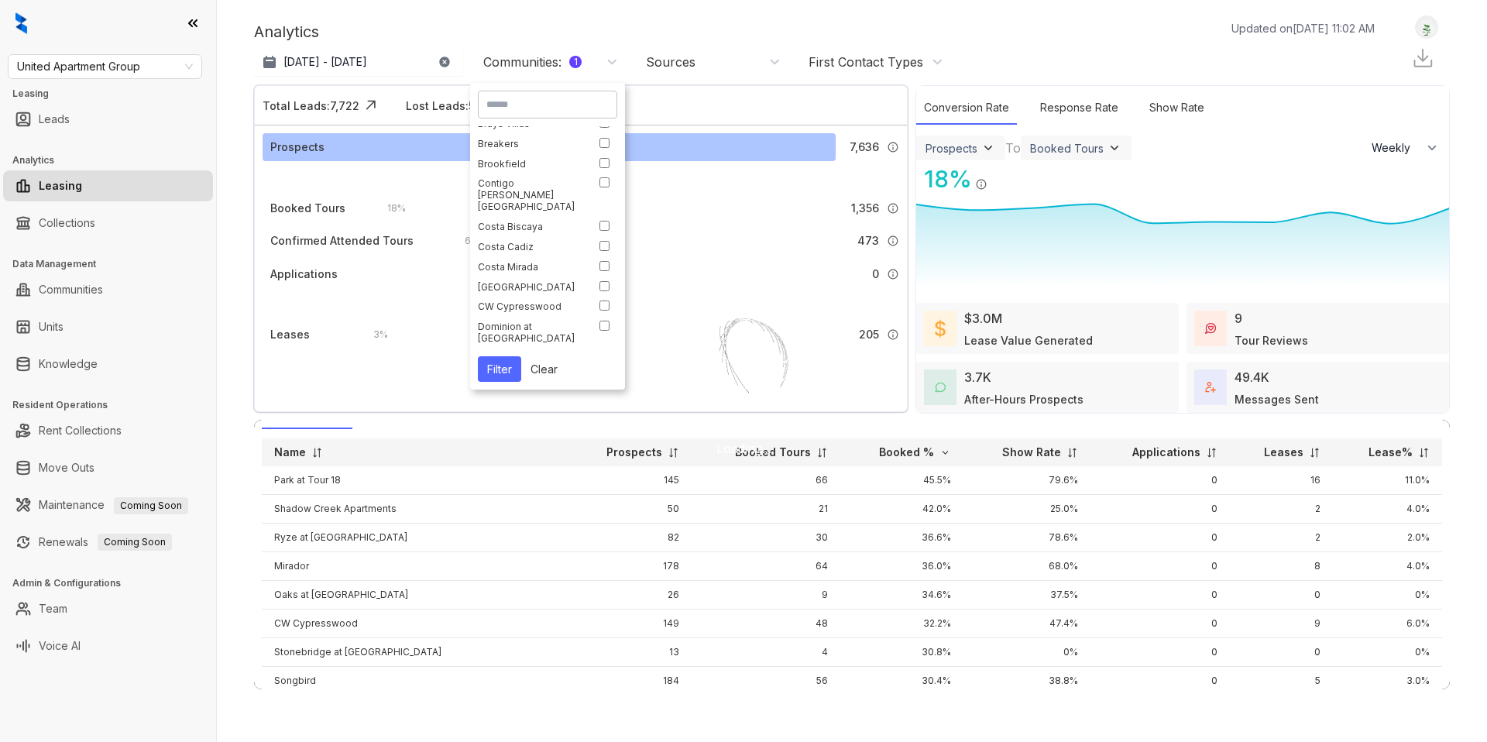
scroll to position [115, 0]
click at [503, 371] on button "Filter" at bounding box center [499, 369] width 43 height 26
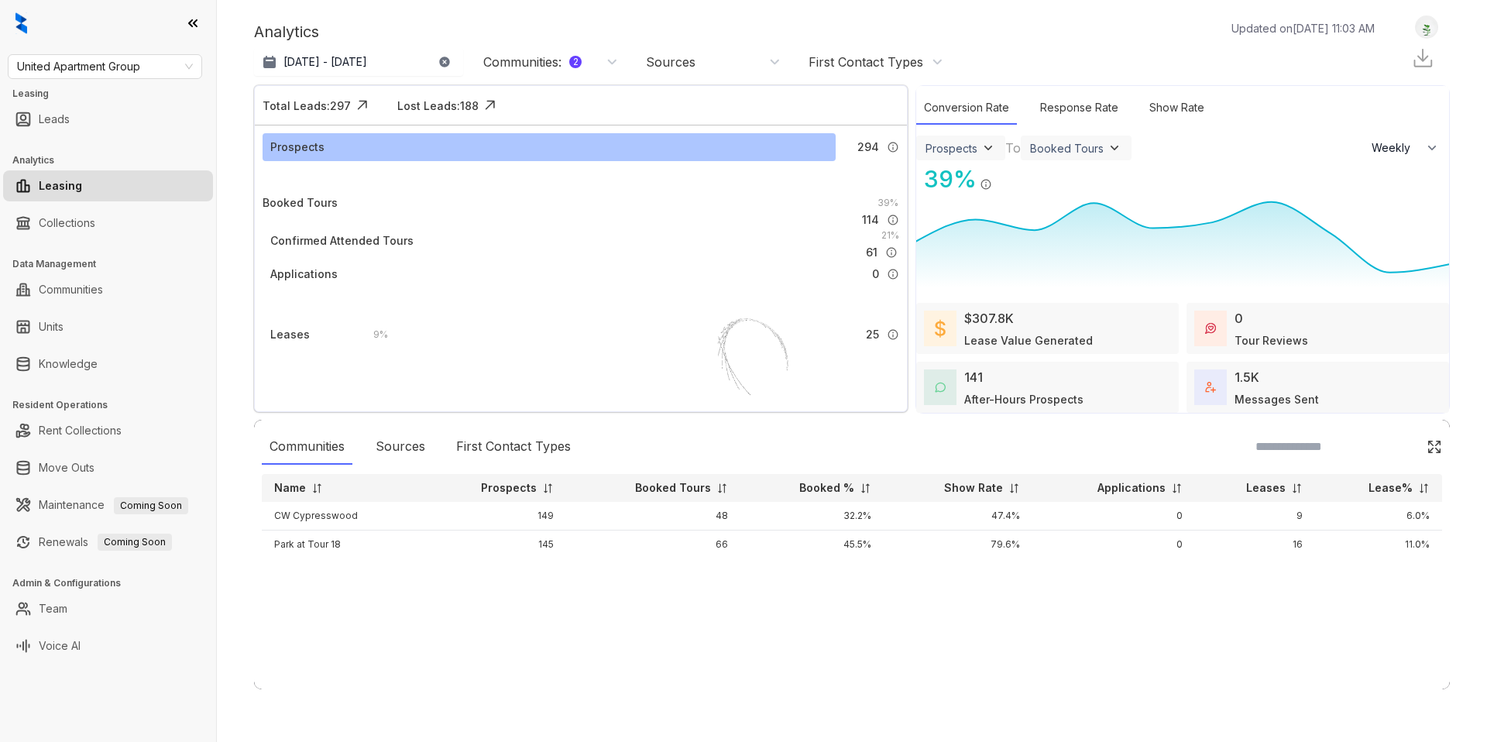
click at [534, 67] on div "Communities : 2" at bounding box center [532, 61] width 98 height 17
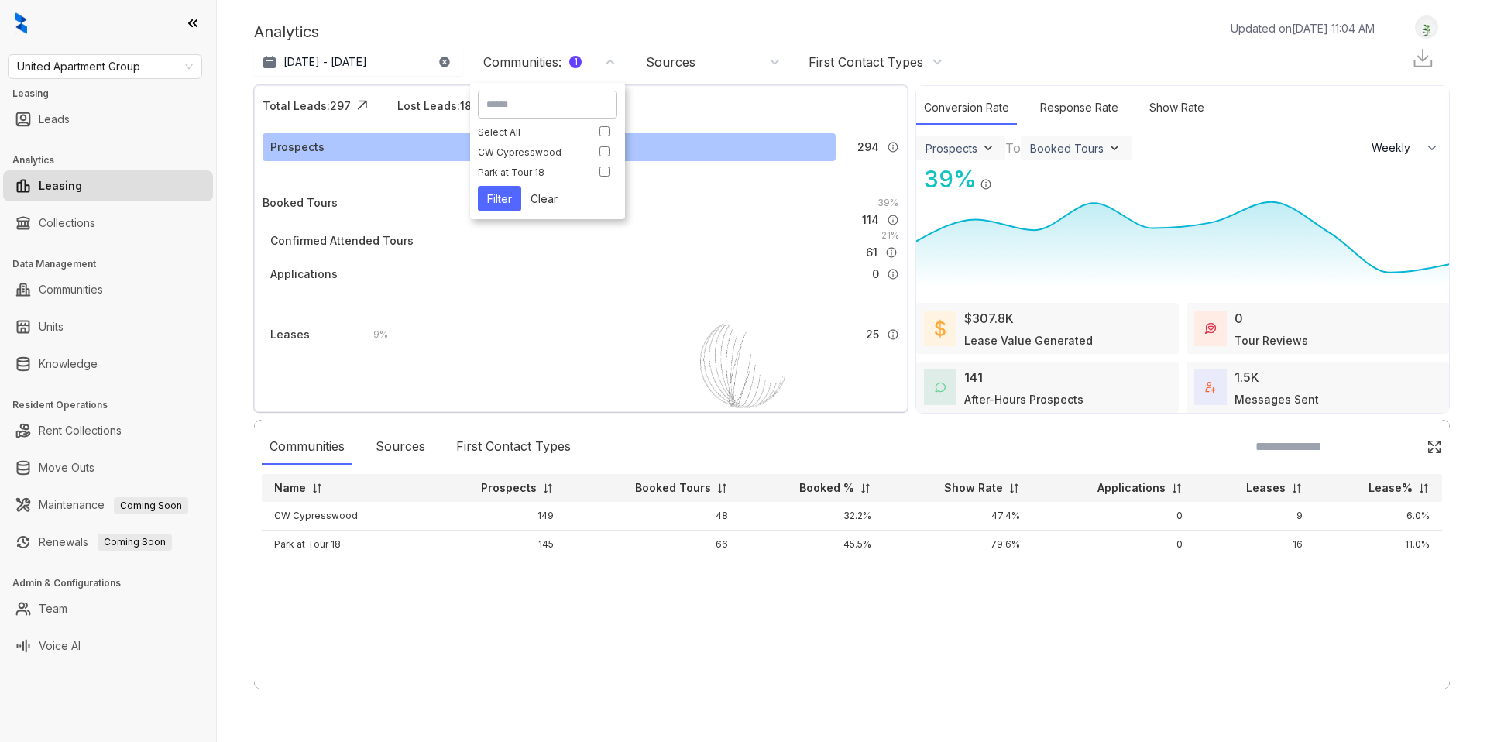
click at [504, 194] on button "Filter" at bounding box center [499, 199] width 43 height 26
